Goal: Check status: Check status

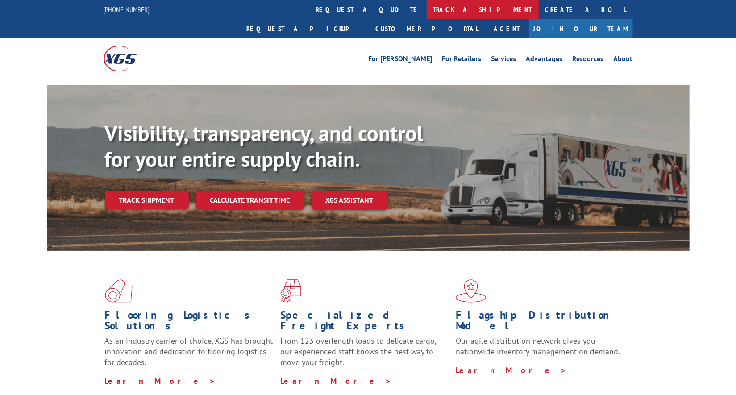
click at [427, 13] on link "track a shipment" at bounding box center [483, 9] width 112 height 19
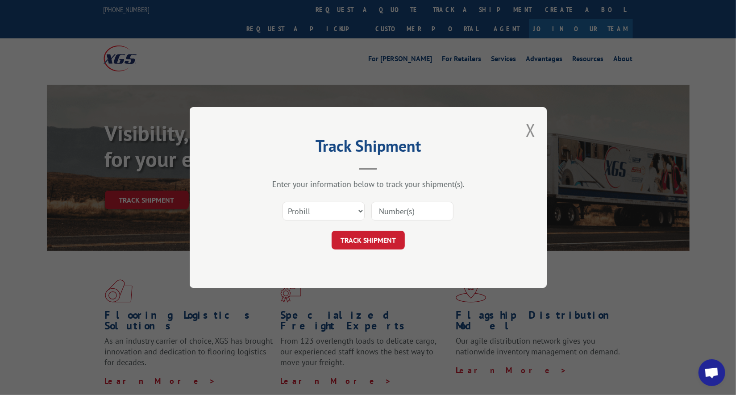
click at [390, 209] on input at bounding box center [413, 211] width 82 height 19
paste input "17550581"
type input "17550581"
click at [367, 239] on button "TRACK SHIPMENT" at bounding box center [368, 240] width 73 height 19
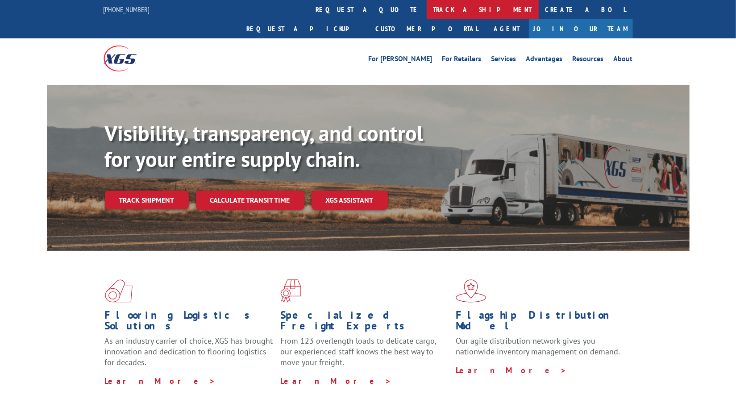
click at [427, 8] on link "track a shipment" at bounding box center [483, 9] width 112 height 19
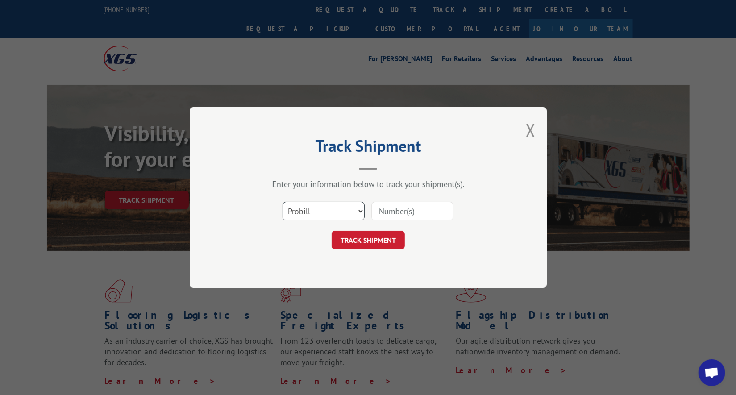
scroll to position [4335, 0]
click at [430, 215] on input at bounding box center [413, 211] width 82 height 19
paste input "17139722"
type input "17139722"
click at [401, 234] on button "TRACK SHIPMENT" at bounding box center [368, 240] width 73 height 19
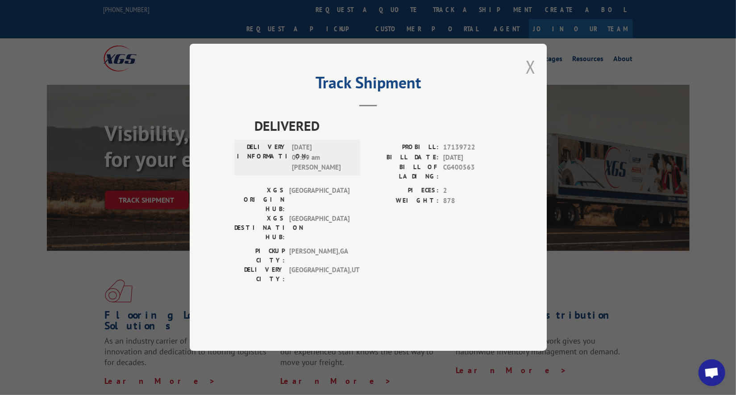
click at [527, 79] on button "Close modal" at bounding box center [531, 67] width 10 height 24
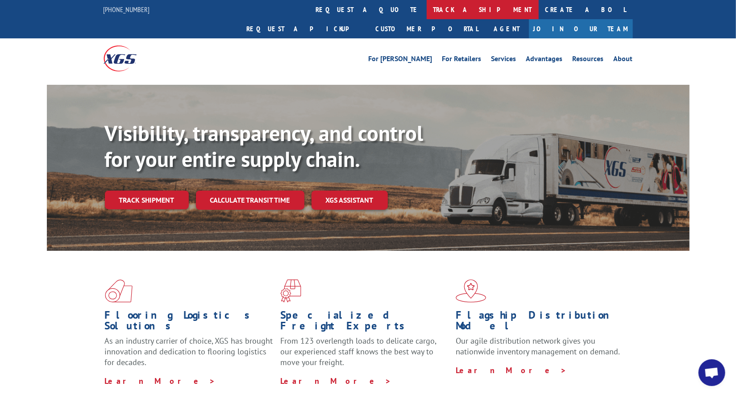
click at [427, 13] on link "track a shipment" at bounding box center [483, 9] width 112 height 19
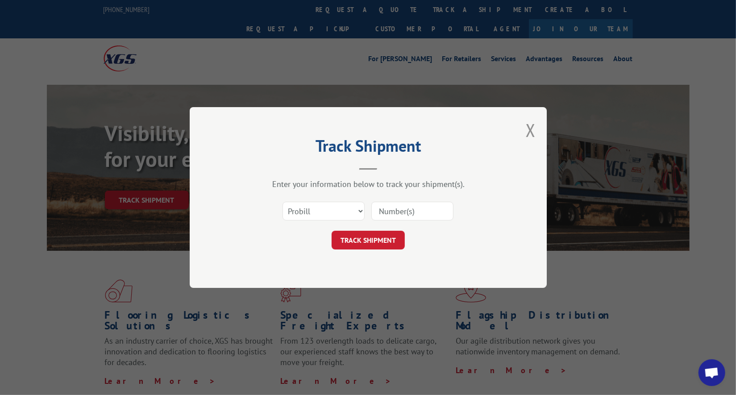
click at [429, 209] on input at bounding box center [413, 211] width 82 height 19
type input "237748"
click button "TRACK SHIPMENT" at bounding box center [368, 240] width 73 height 19
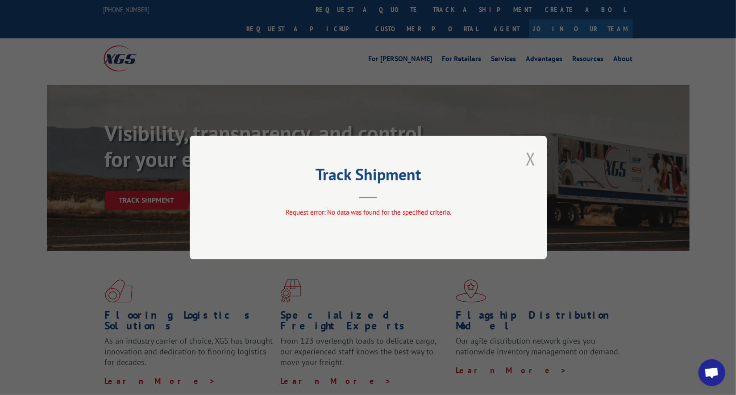
click at [530, 156] on button "Close modal" at bounding box center [531, 159] width 10 height 24
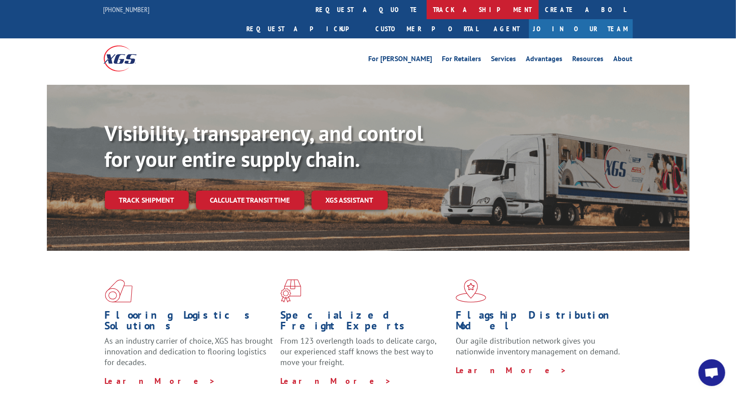
click at [427, 15] on link "track a shipment" at bounding box center [483, 9] width 112 height 19
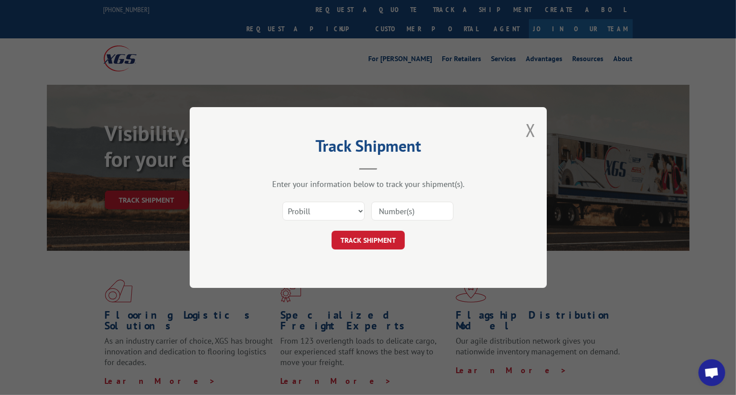
click at [401, 209] on input at bounding box center [413, 211] width 82 height 19
type input "237748"
click button "TRACK SHIPMENT" at bounding box center [368, 240] width 73 height 19
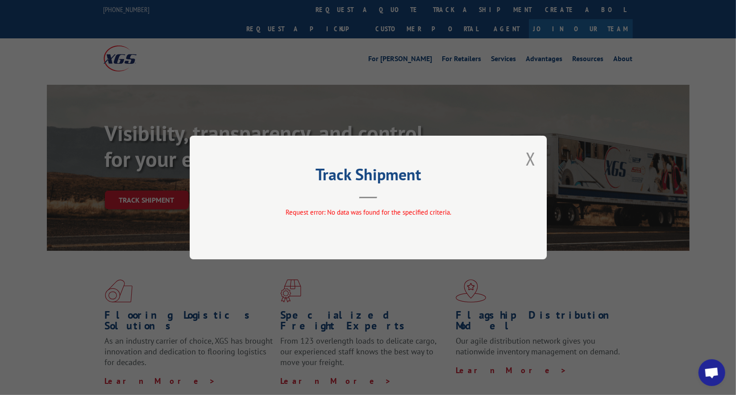
click at [537, 154] on div "Track Shipment Request error: No data was found for the specified criteria." at bounding box center [368, 198] width 357 height 124
click at [531, 155] on button "Close modal" at bounding box center [531, 159] width 10 height 24
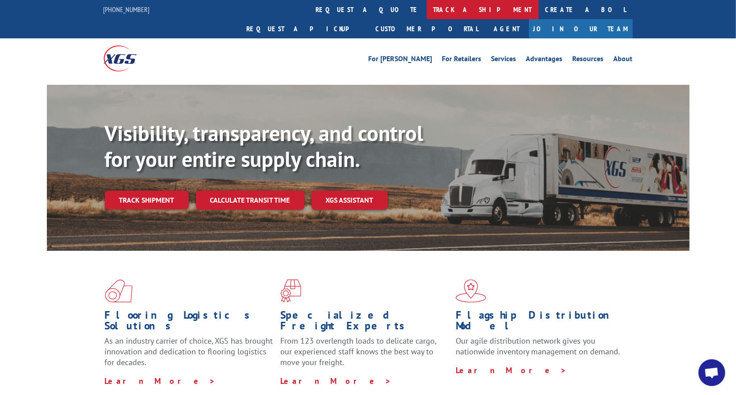
click at [427, 5] on link "track a shipment" at bounding box center [483, 9] width 112 height 19
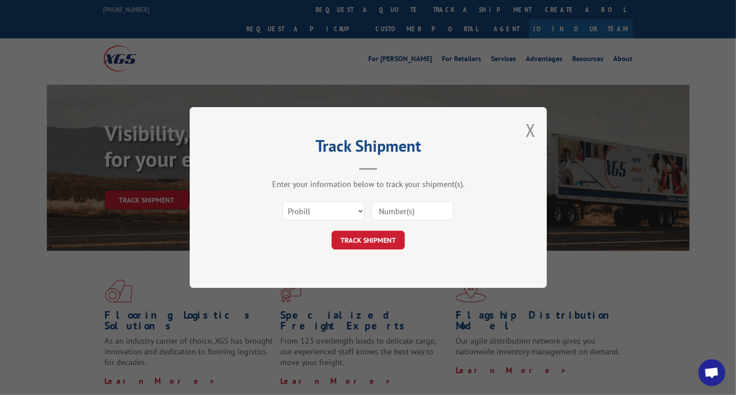
drag, startPoint x: 411, startPoint y: 205, endPoint x: 409, endPoint y: 209, distance: 4.7
click at [410, 208] on input at bounding box center [413, 211] width 82 height 19
click at [360, 212] on select "Select category... Probill BOL PO" at bounding box center [324, 211] width 82 height 19
select select
click at [283, 202] on select "Select category... Probill BOL PO" at bounding box center [324, 211] width 82 height 19
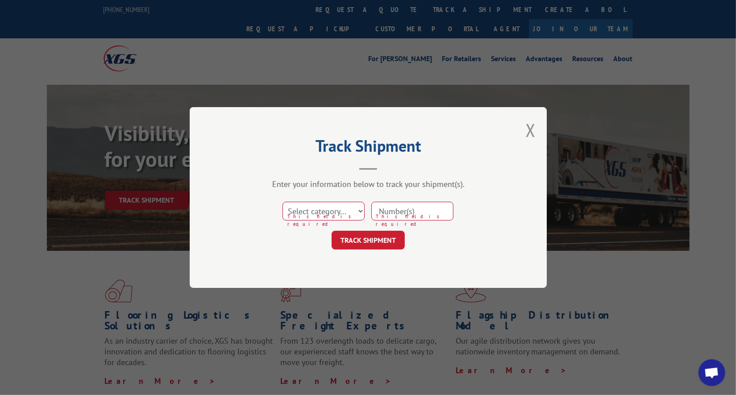
click at [414, 214] on input at bounding box center [413, 211] width 82 height 19
paste input "880222003720"
type input "880222003720"
drag, startPoint x: 351, startPoint y: 204, endPoint x: 359, endPoint y: 205, distance: 9.1
click at [353, 204] on select "Select category... Probill BOL PO" at bounding box center [324, 211] width 82 height 19
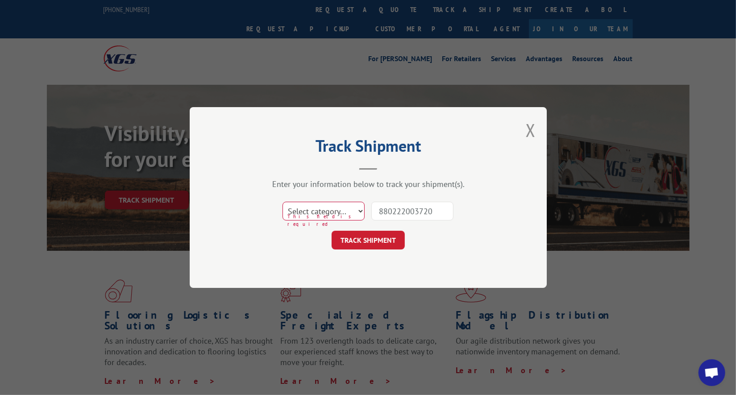
select select "probill"
click at [283, 202] on select "Select category... Probill BOL PO" at bounding box center [324, 211] width 82 height 19
click at [367, 242] on button "TRACK SHIPMENT" at bounding box center [368, 240] width 73 height 19
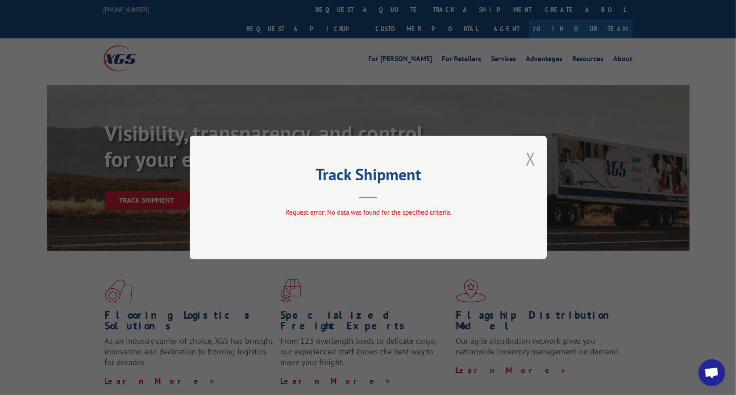
click at [530, 157] on button "Close modal" at bounding box center [531, 159] width 10 height 24
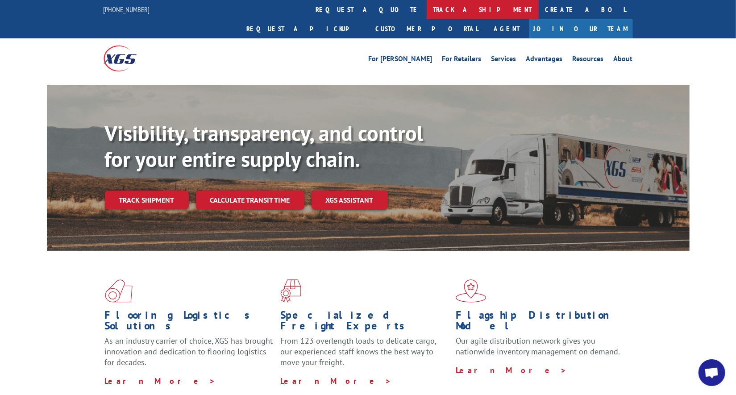
click at [427, 5] on link "track a shipment" at bounding box center [483, 9] width 112 height 19
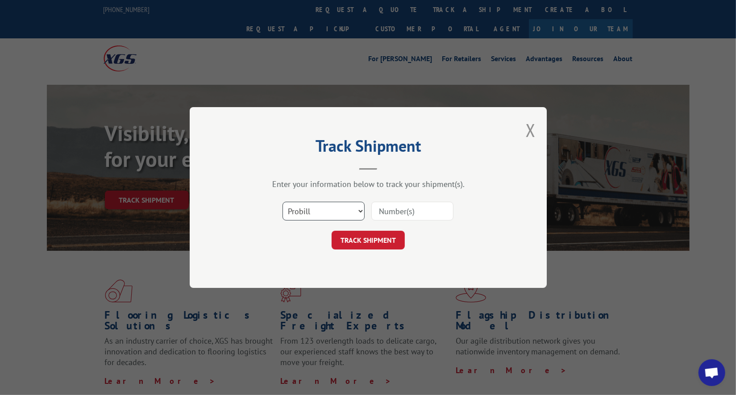
click at [347, 212] on select "Select category... Probill BOL PO" at bounding box center [324, 211] width 82 height 19
click at [283, 202] on select "Select category... Probill BOL PO" at bounding box center [324, 211] width 82 height 19
click at [347, 209] on select "Select category... Probill BOL PO" at bounding box center [324, 211] width 82 height 19
select select "po"
click at [283, 202] on select "Select category... Probill BOL PO" at bounding box center [324, 211] width 82 height 19
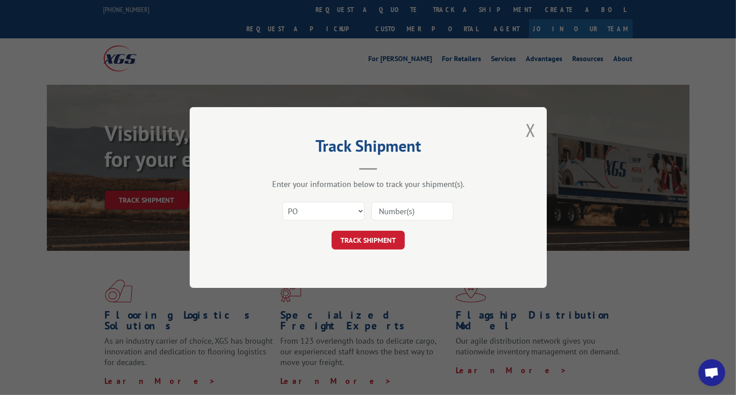
click at [405, 213] on input at bounding box center [413, 211] width 82 height 19
paste input "880222003720"
type input "880222003720"
click at [393, 237] on button "TRACK SHIPMENT" at bounding box center [368, 240] width 73 height 19
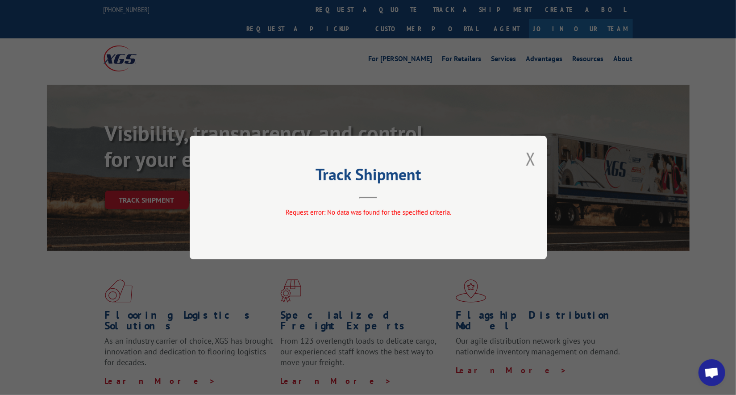
drag, startPoint x: 527, startPoint y: 154, endPoint x: 487, endPoint y: 116, distance: 55.3
click at [527, 154] on button "Close modal" at bounding box center [531, 159] width 10 height 24
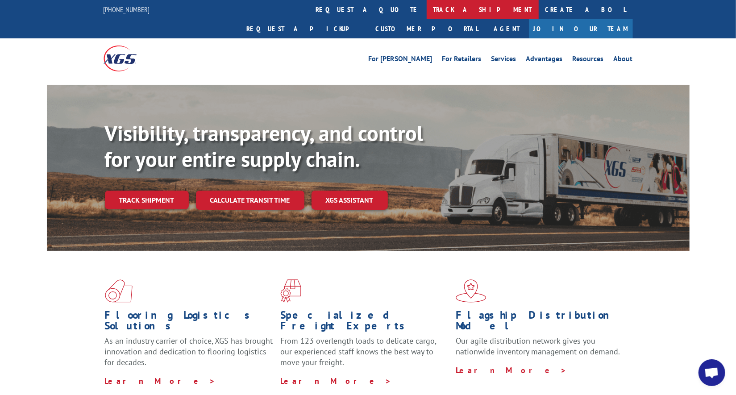
click at [427, 9] on link "track a shipment" at bounding box center [483, 9] width 112 height 19
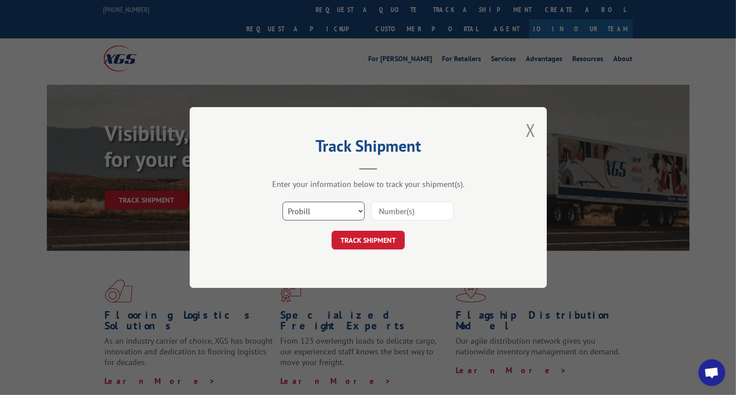
drag, startPoint x: 313, startPoint y: 205, endPoint x: 317, endPoint y: 217, distance: 12.7
click at [313, 205] on select "Select category... Probill BOL PO" at bounding box center [324, 211] width 82 height 19
select select "bol"
click at [283, 202] on select "Select category... Probill BOL PO" at bounding box center [324, 211] width 82 height 19
click at [415, 207] on input at bounding box center [413, 211] width 82 height 19
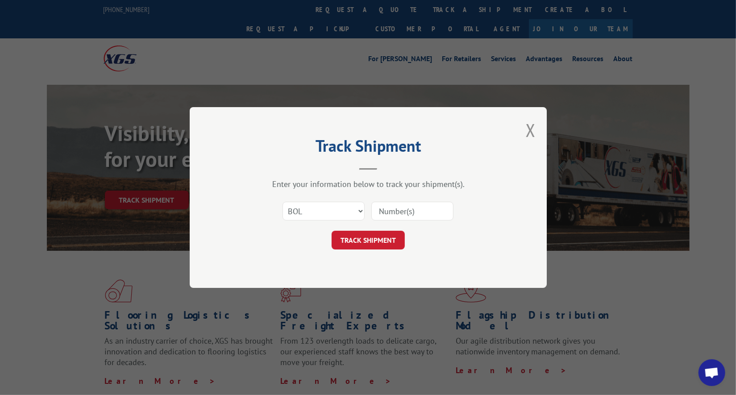
paste input "880222003720"
type input "880222003720"
click at [378, 234] on button "TRACK SHIPMENT" at bounding box center [368, 240] width 73 height 19
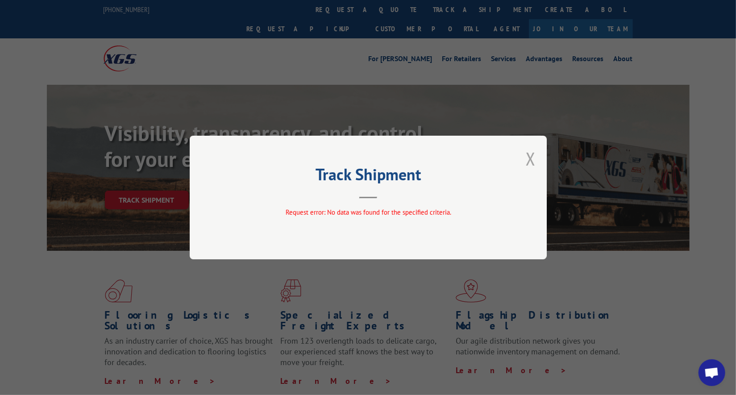
click at [532, 154] on button "Close modal" at bounding box center [531, 159] width 10 height 24
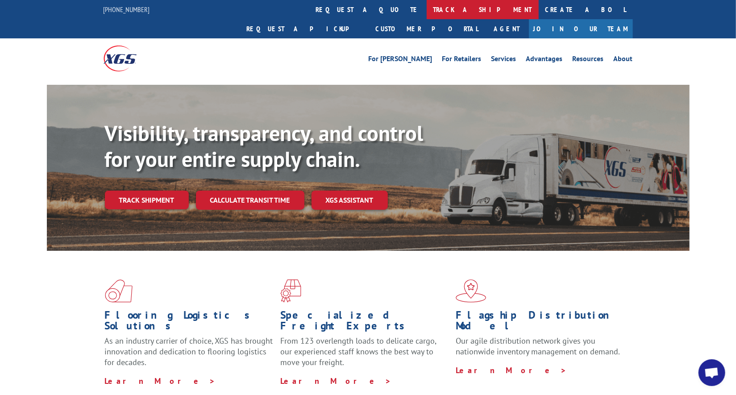
click at [427, 8] on link "track a shipment" at bounding box center [483, 9] width 112 height 19
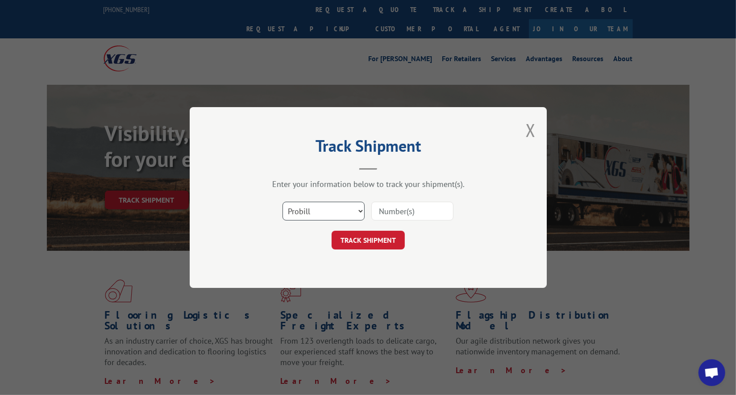
click at [350, 211] on select "Select category... Probill BOL PO" at bounding box center [324, 211] width 82 height 19
select select "bol"
click at [283, 202] on select "Select category... Probill BOL PO" at bounding box center [324, 211] width 82 height 19
click at [396, 211] on input at bounding box center [413, 211] width 82 height 19
type input "237748"
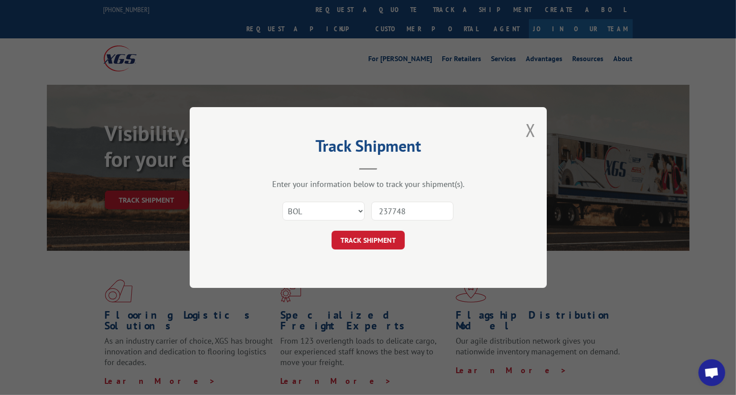
click button "TRACK SHIPMENT" at bounding box center [368, 240] width 73 height 19
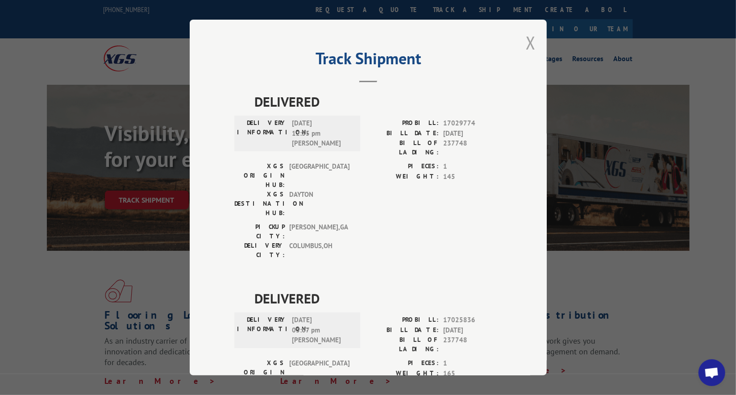
click at [526, 47] on button "Close modal" at bounding box center [531, 43] width 10 height 24
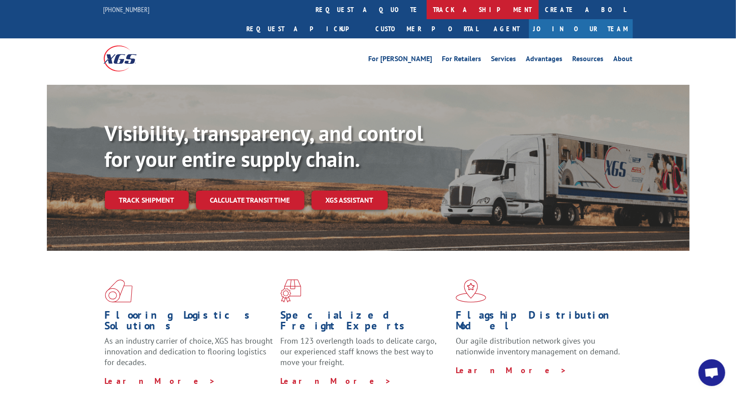
click at [427, 10] on link "track a shipment" at bounding box center [483, 9] width 112 height 19
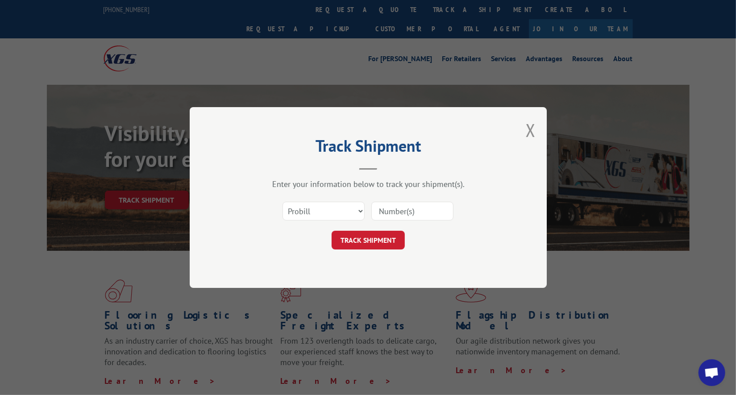
click at [400, 210] on input at bounding box center [413, 211] width 82 height 19
paste input "17201387"
type input "17201387"
click at [390, 237] on button "TRACK SHIPMENT" at bounding box center [368, 240] width 73 height 19
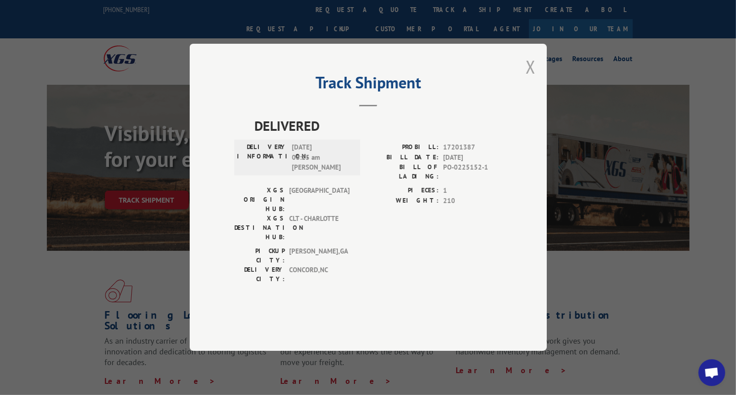
click at [528, 79] on button "Close modal" at bounding box center [531, 67] width 10 height 24
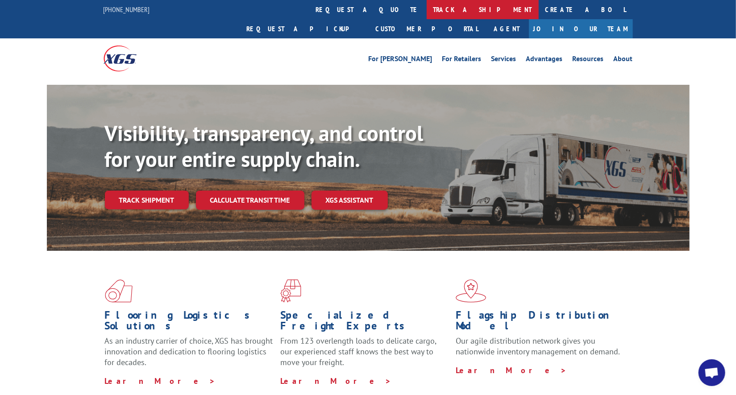
click at [427, 13] on link "track a shipment" at bounding box center [483, 9] width 112 height 19
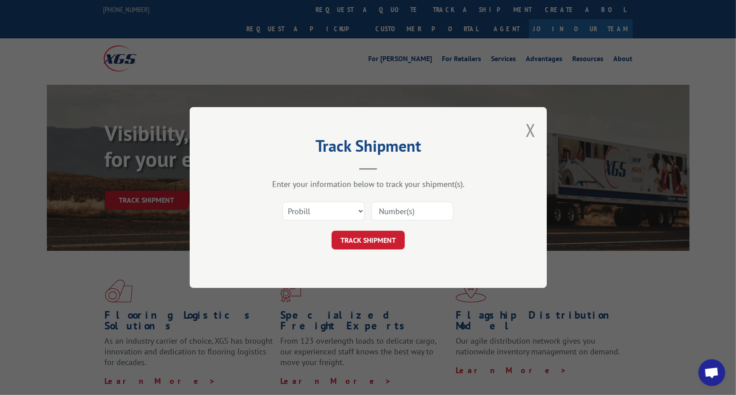
click at [420, 214] on input at bounding box center [413, 211] width 82 height 19
paste input "17172957"
type input "17172957"
click at [365, 248] on button "TRACK SHIPMENT" at bounding box center [368, 240] width 73 height 19
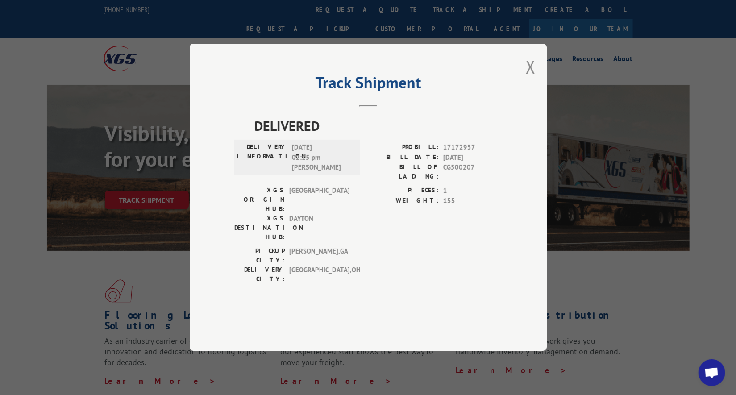
click at [526, 93] on div "Track Shipment DELIVERED DELIVERY INFORMATION: [DATE] 02:15 pm [PERSON_NAME] PR…" at bounding box center [368, 197] width 357 height 307
click at [528, 79] on button "Close modal" at bounding box center [531, 67] width 10 height 24
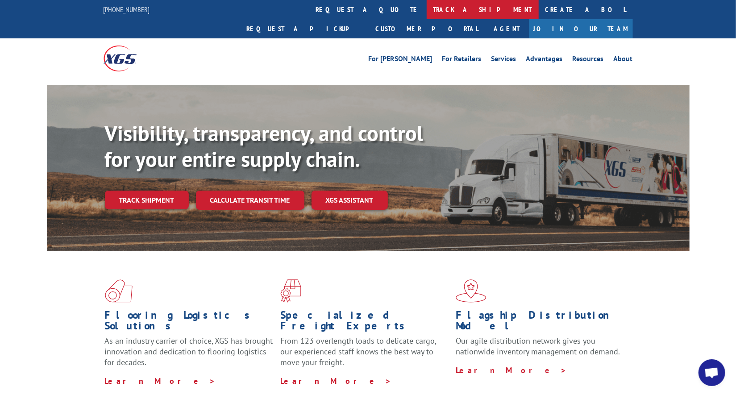
click at [427, 12] on link "track a shipment" at bounding box center [483, 9] width 112 height 19
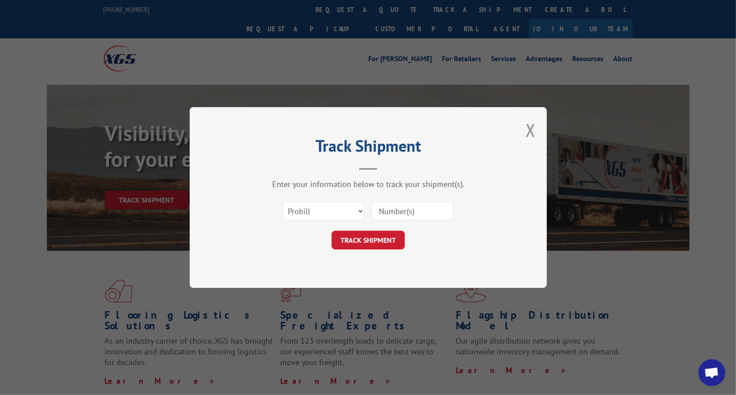
click at [410, 222] on div "Select category... Probill BOL PO" at bounding box center [368, 210] width 268 height 29
click at [412, 214] on input at bounding box center [413, 211] width 82 height 19
paste input "17324608"
type input "17324608"
click at [389, 238] on button "TRACK SHIPMENT" at bounding box center [368, 240] width 73 height 19
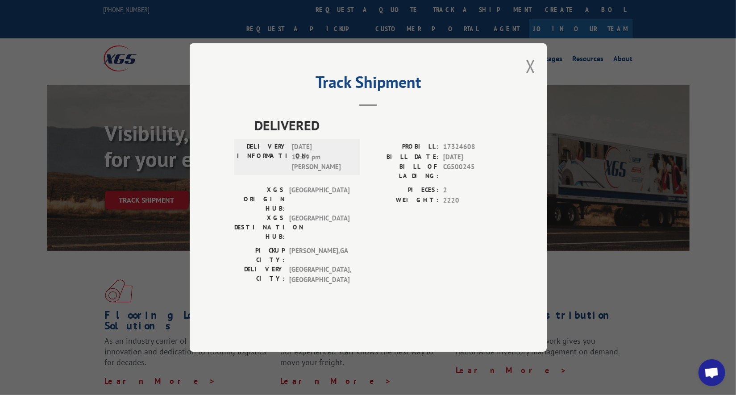
click at [530, 78] on button "Close modal" at bounding box center [531, 66] width 10 height 24
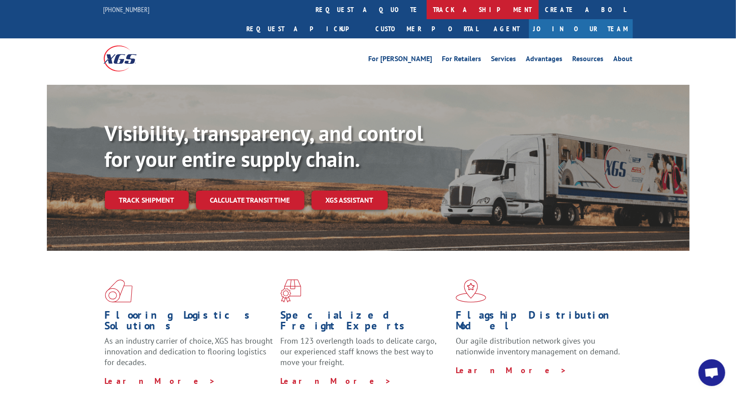
click at [427, 7] on link "track a shipment" at bounding box center [483, 9] width 112 height 19
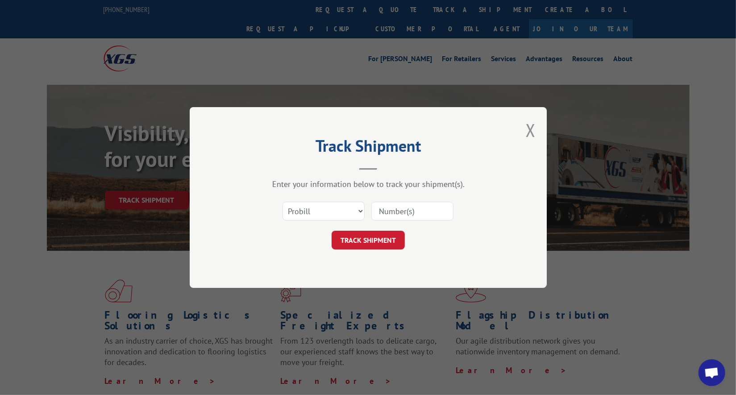
click at [407, 208] on input at bounding box center [413, 211] width 82 height 19
paste input "17352113"
type input "17352113"
click at [391, 233] on button "TRACK SHIPMENT" at bounding box center [368, 240] width 73 height 19
